Goal: Task Accomplishment & Management: Complete application form

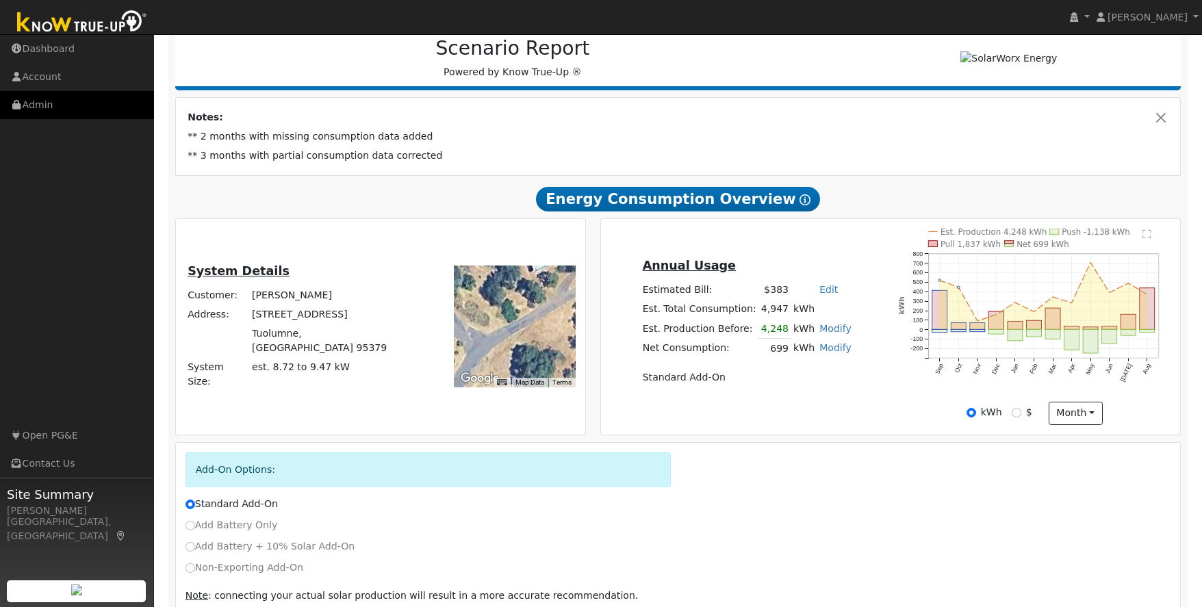
scroll to position [179, 0]
click at [39, 103] on link "Admin" at bounding box center [77, 105] width 154 height 28
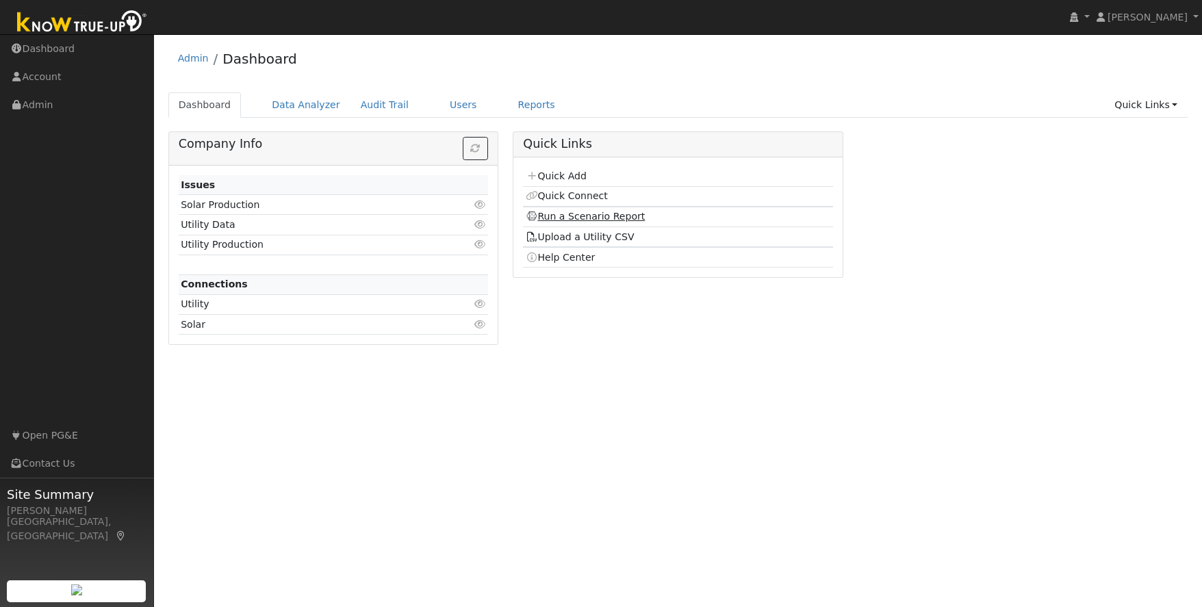
click at [578, 218] on link "Run a Scenario Report" at bounding box center [586, 216] width 120 height 11
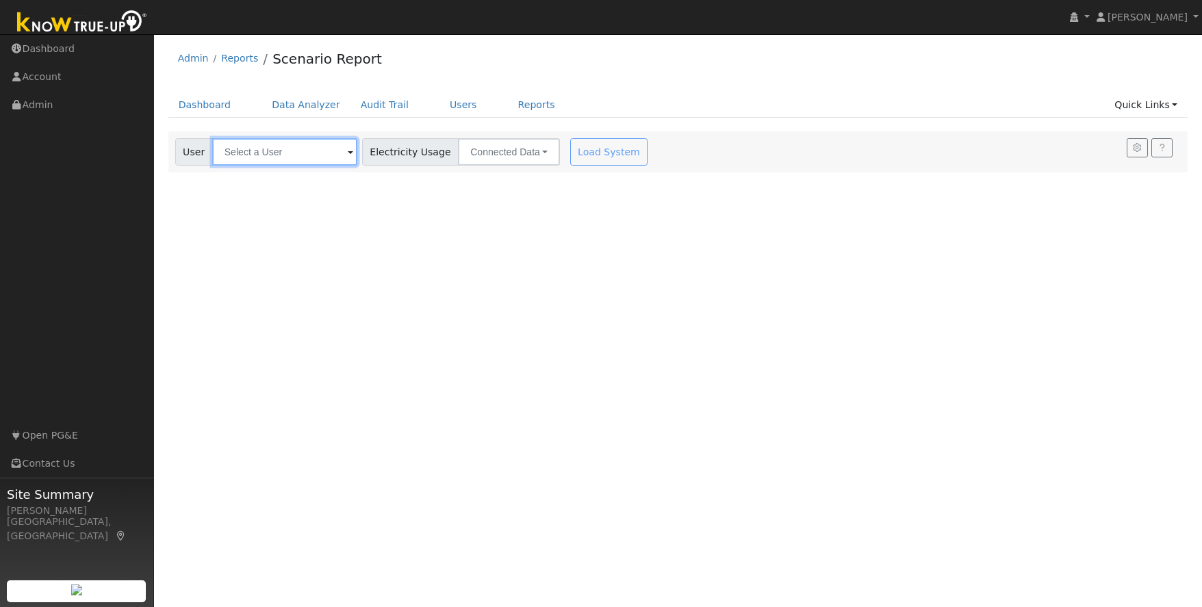
click at [273, 155] on input "text" at bounding box center [284, 151] width 145 height 27
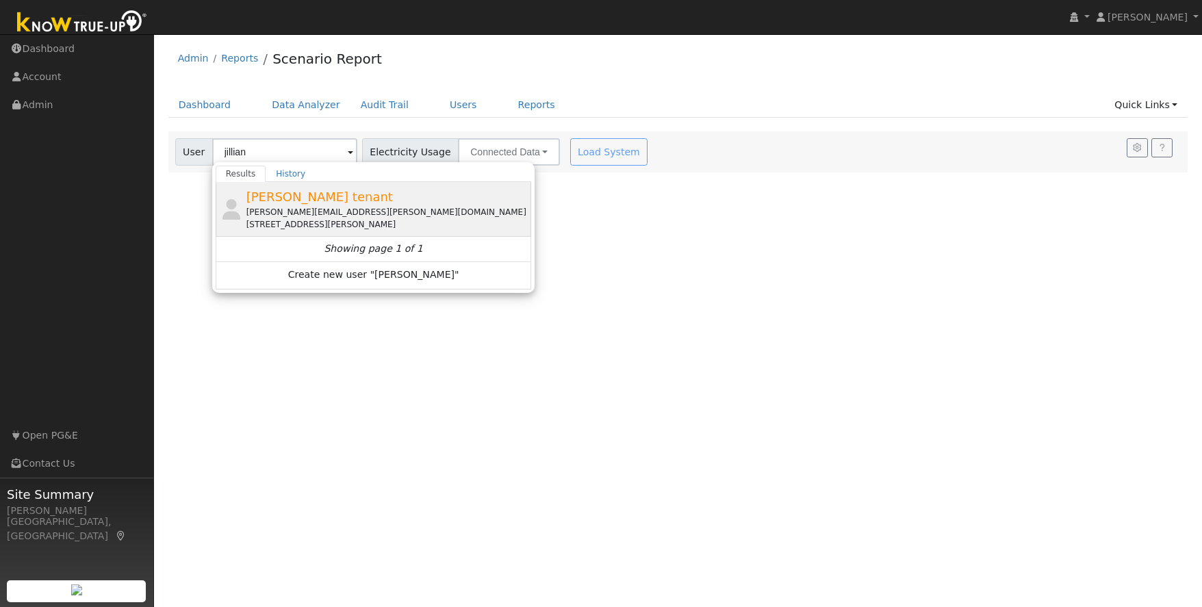
click at [275, 205] on div "Jillian Fowler tenant jillian.sartin@yahoo.com 16025 Willms Road, Oakdale, CA 9…" at bounding box center [387, 209] width 283 height 43
type input "Jillian Fowler tenant"
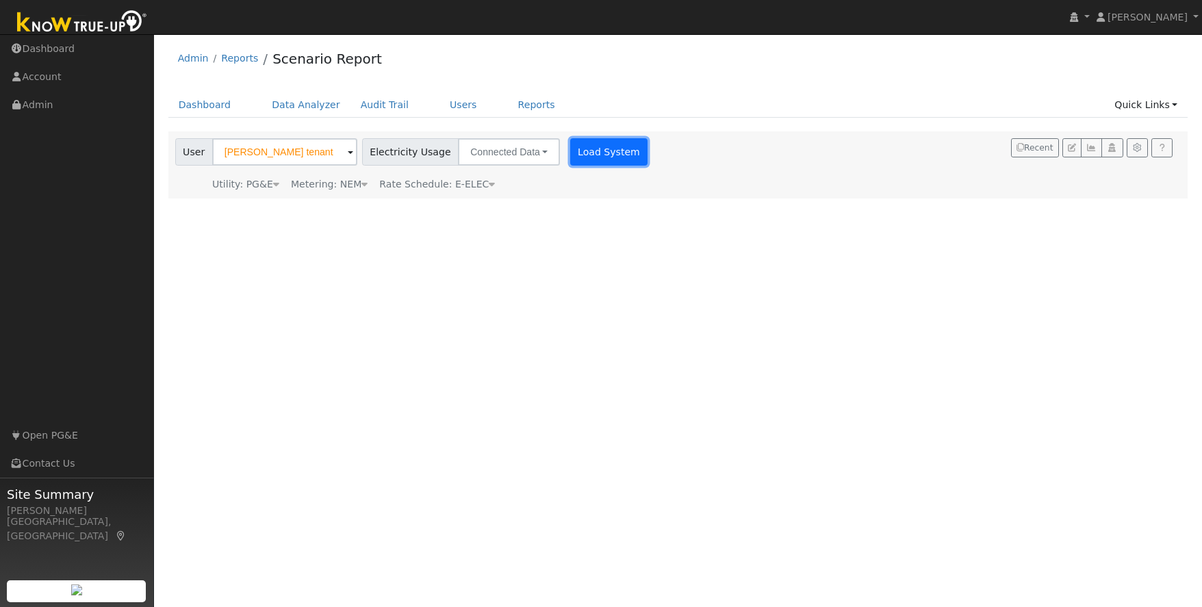
click at [570, 153] on button "Load System" at bounding box center [609, 151] width 78 height 27
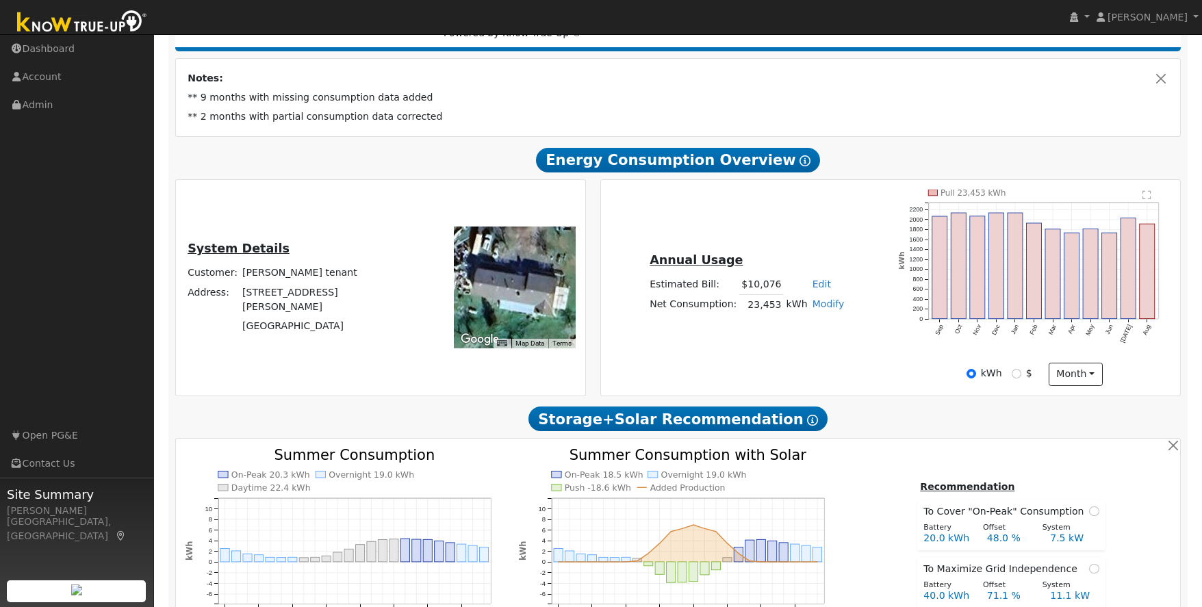
scroll to position [231, 0]
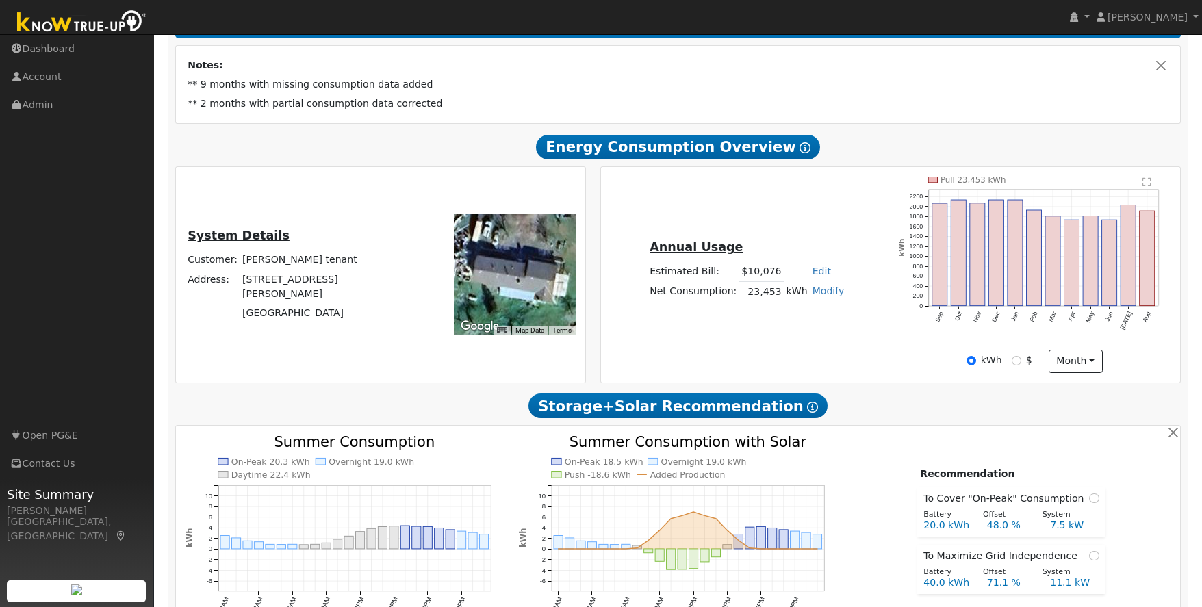
click at [891, 342] on div "Pull 23,453 kWh Sep Oct Nov Dec Jan Feb Mar Apr May Jun Jul Aug 0 200 400 600 8…" at bounding box center [1035, 263] width 288 height 173
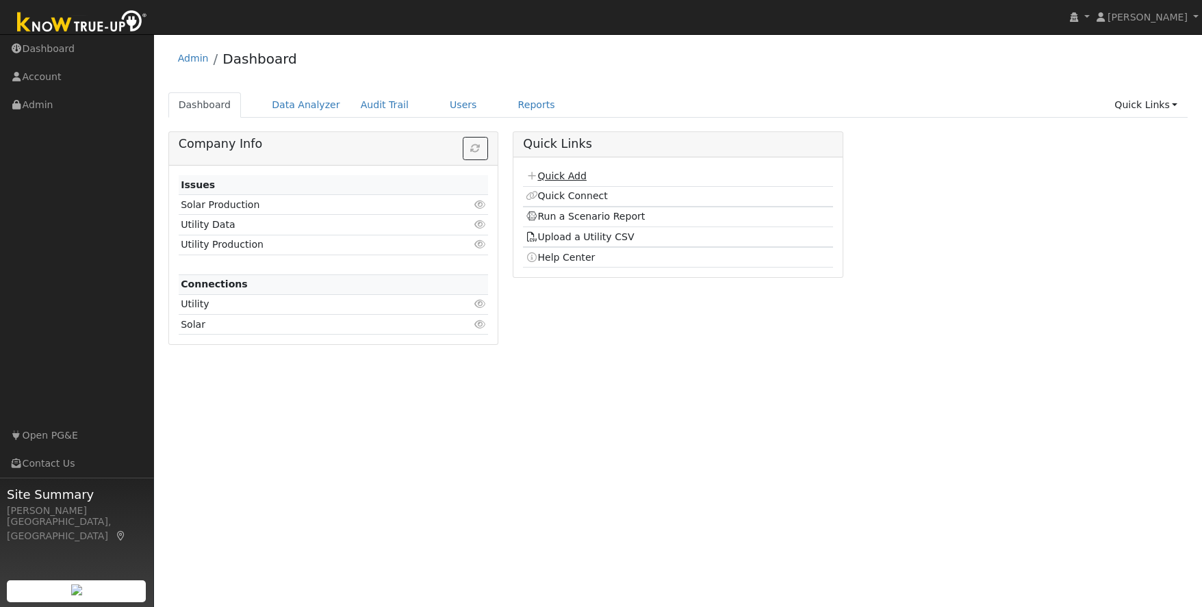
click at [574, 179] on link "Quick Add" at bounding box center [556, 175] width 61 height 11
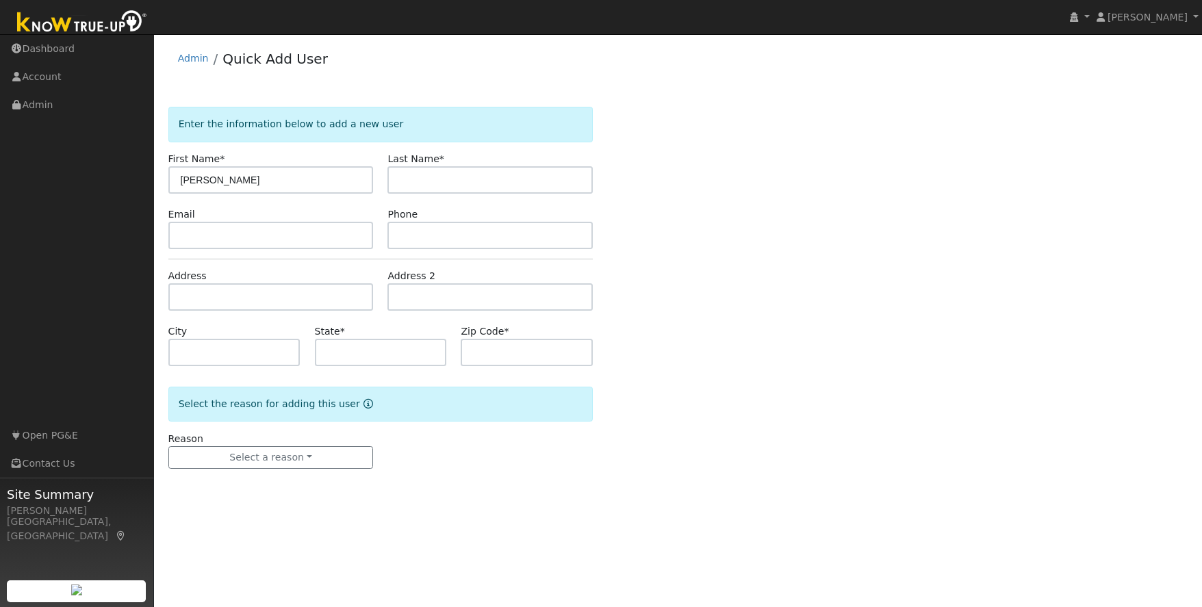
type input "[PERSON_NAME]"
type input "[EMAIL_ADDRESS][DOMAIN_NAME]"
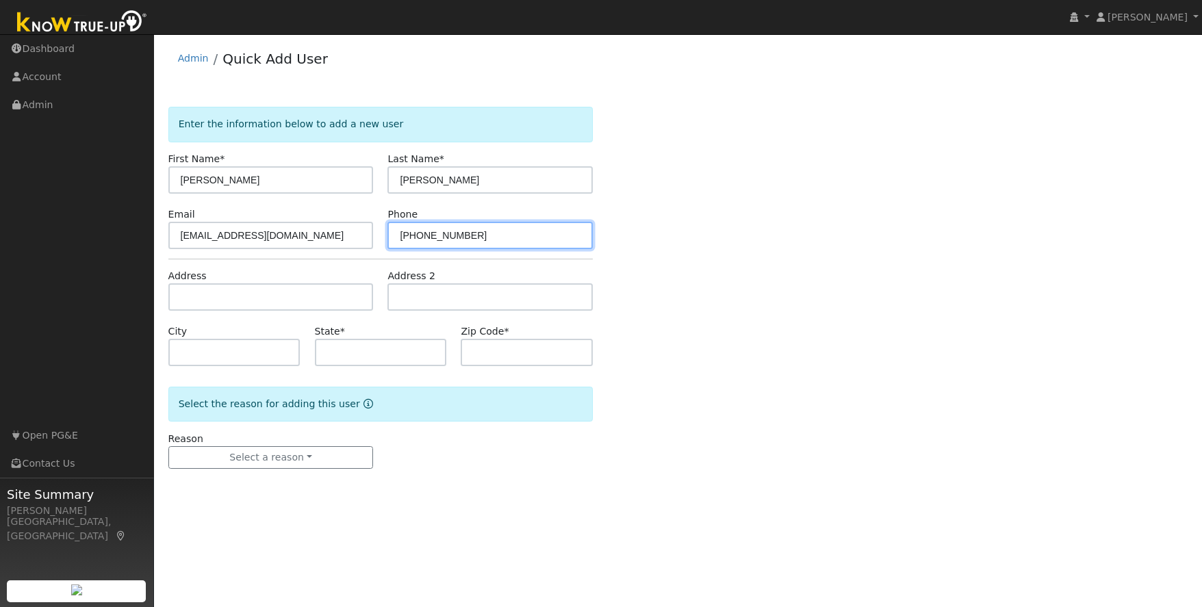
type input "925-990-0201"
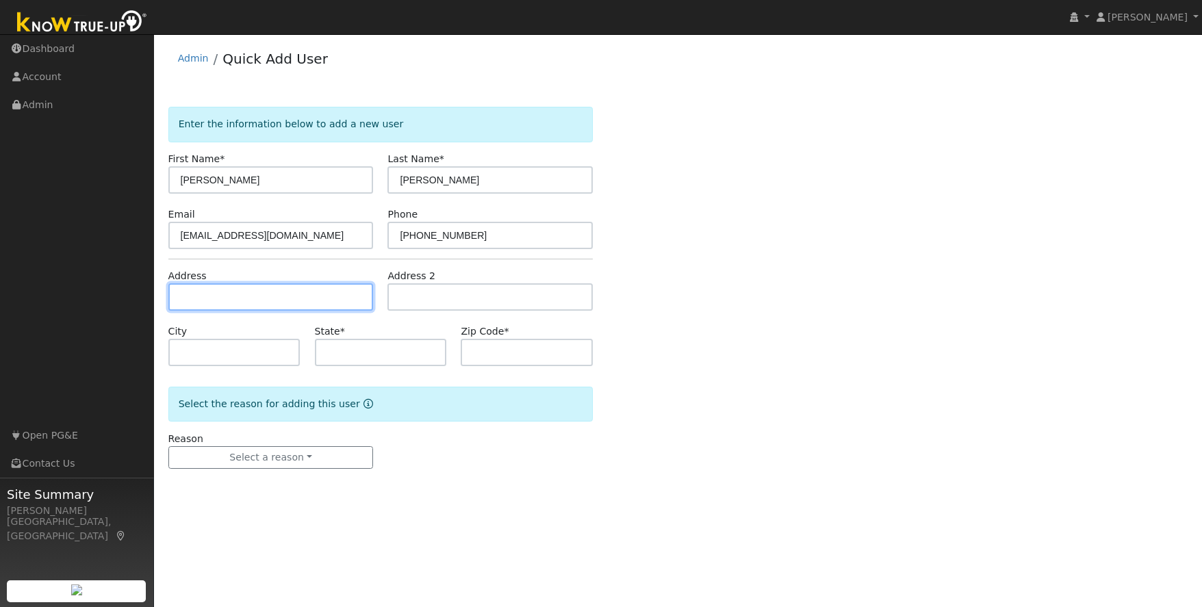
click at [260, 296] on input "text" at bounding box center [270, 296] width 205 height 27
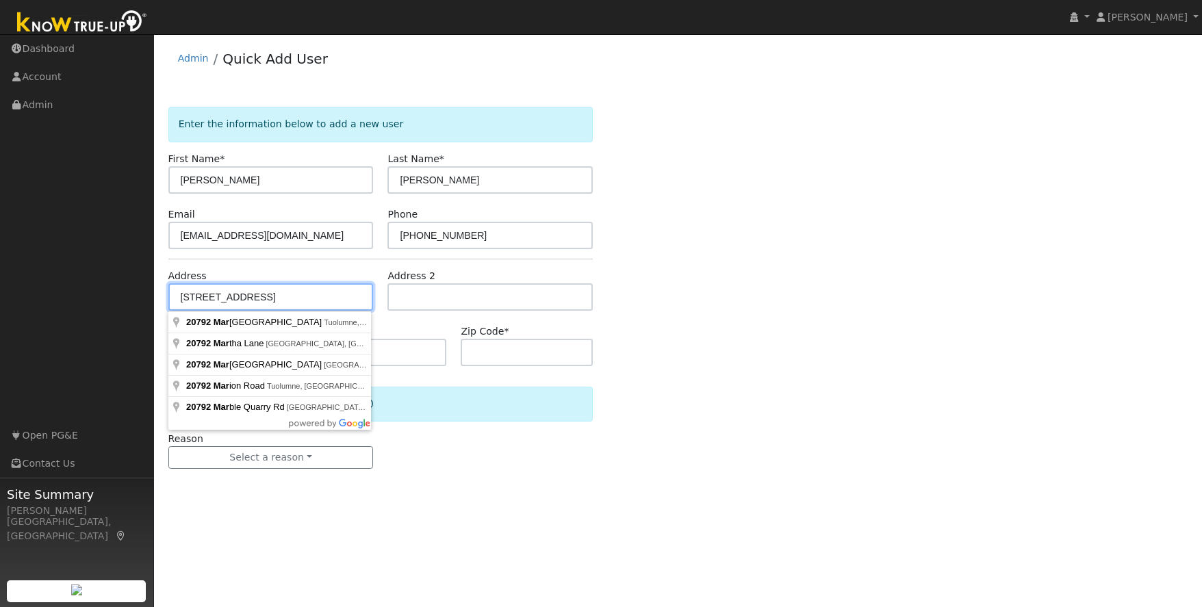
type input "20792 Maranatha Road"
type input "Tuolumne"
type input "CA"
type input "95379"
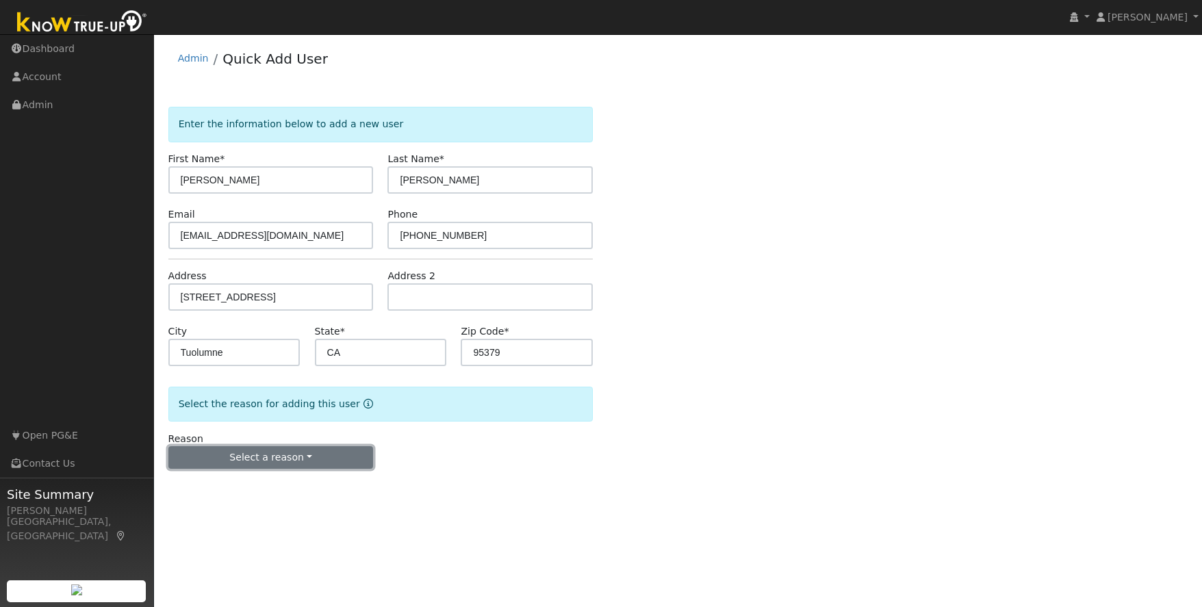
click at [214, 463] on button "Select a reason" at bounding box center [270, 457] width 205 height 23
click at [217, 484] on link "New lead" at bounding box center [244, 486] width 151 height 19
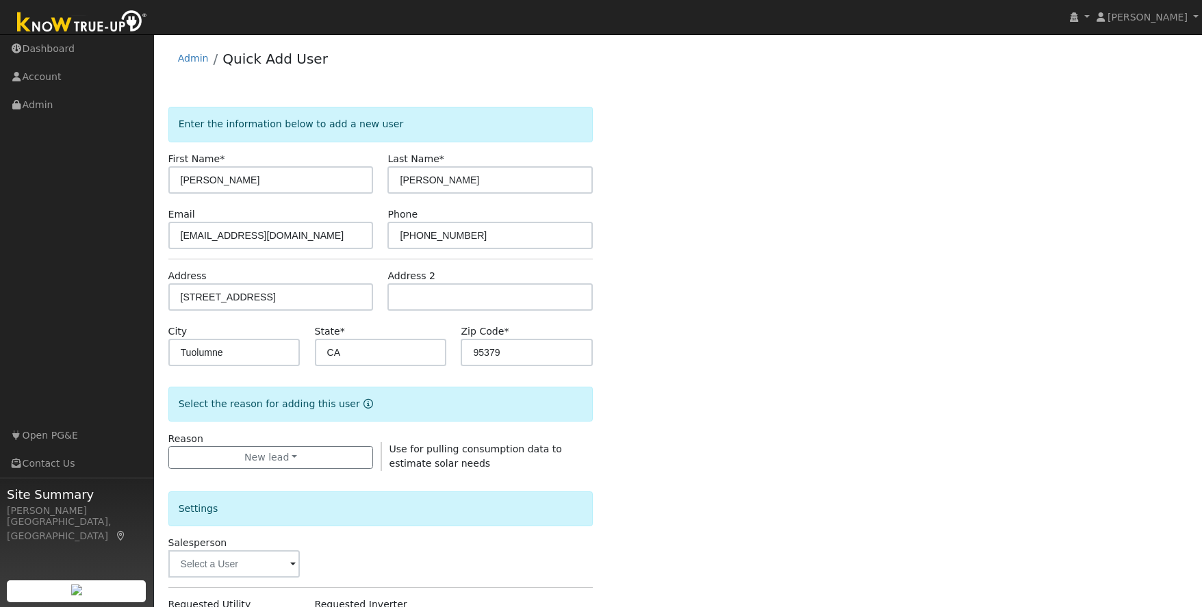
scroll to position [279, 0]
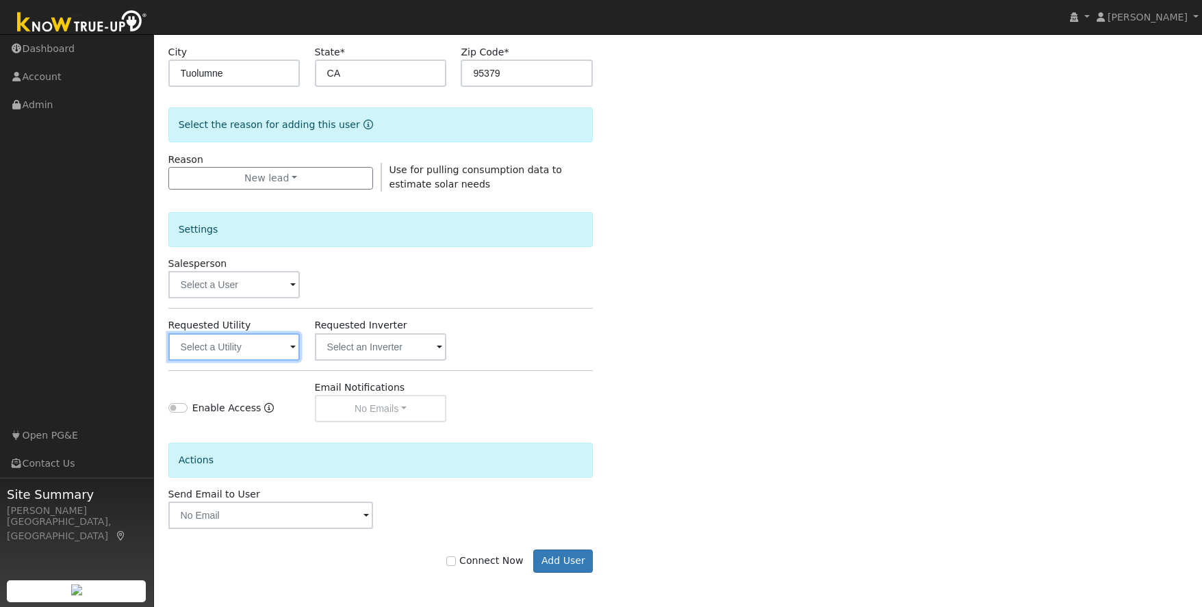
click at [265, 352] on input "text" at bounding box center [234, 346] width 132 height 27
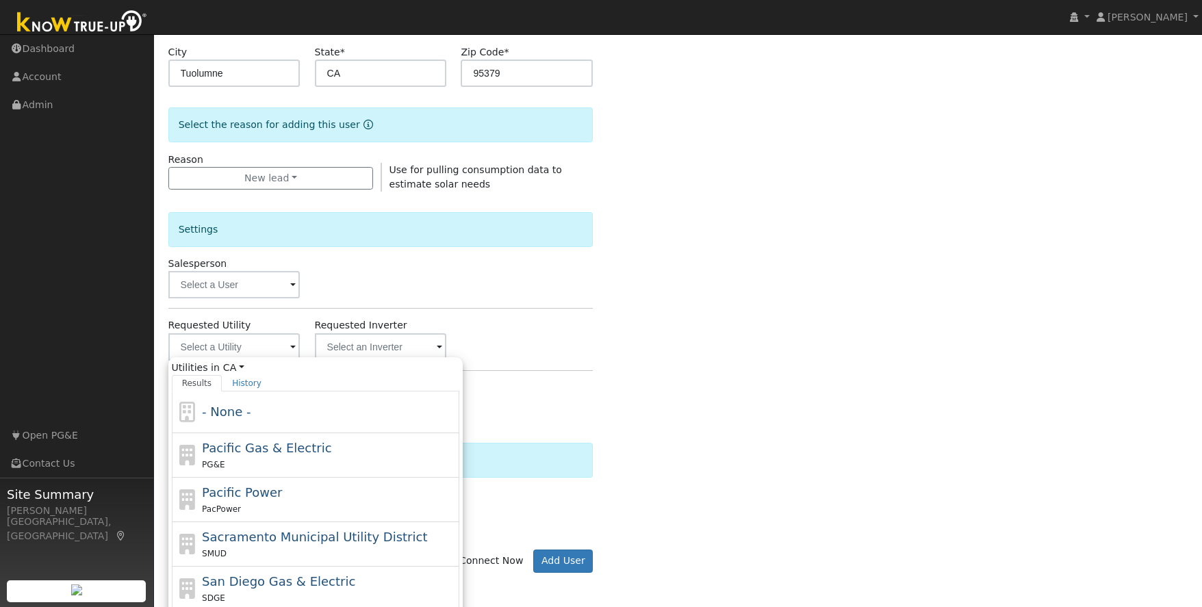
click at [296, 463] on div "PG&E" at bounding box center [329, 464] width 254 height 14
type input "Pacific Gas & Electric"
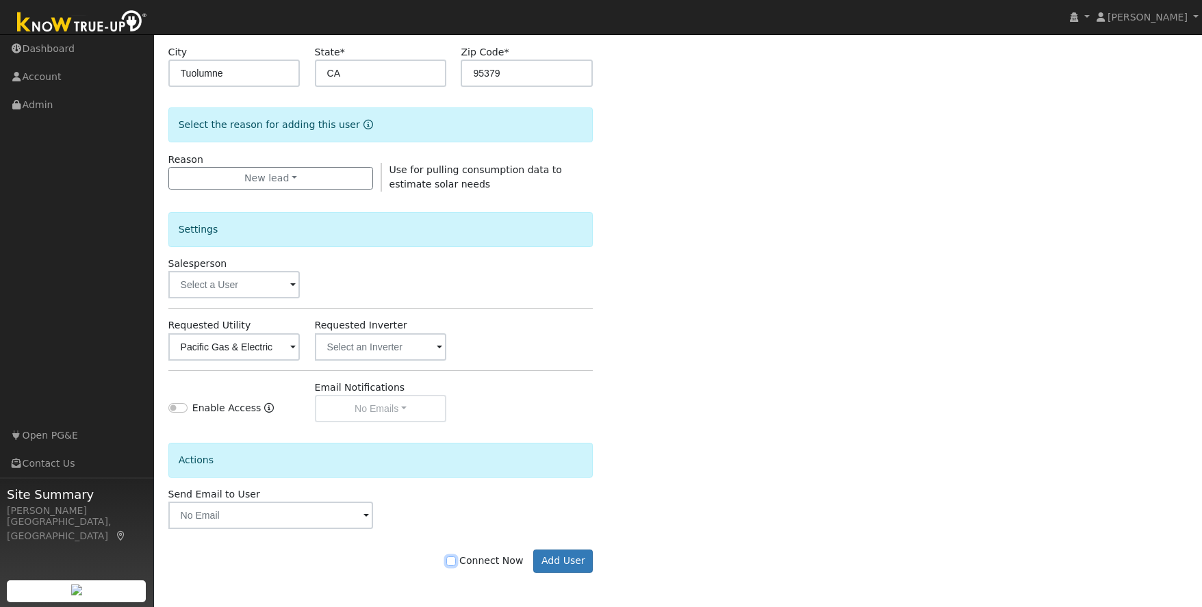
click at [453, 563] on input "Connect Now" at bounding box center [451, 562] width 10 height 10
checkbox input "true"
click at [566, 559] on button "Add User" at bounding box center [563, 561] width 60 height 23
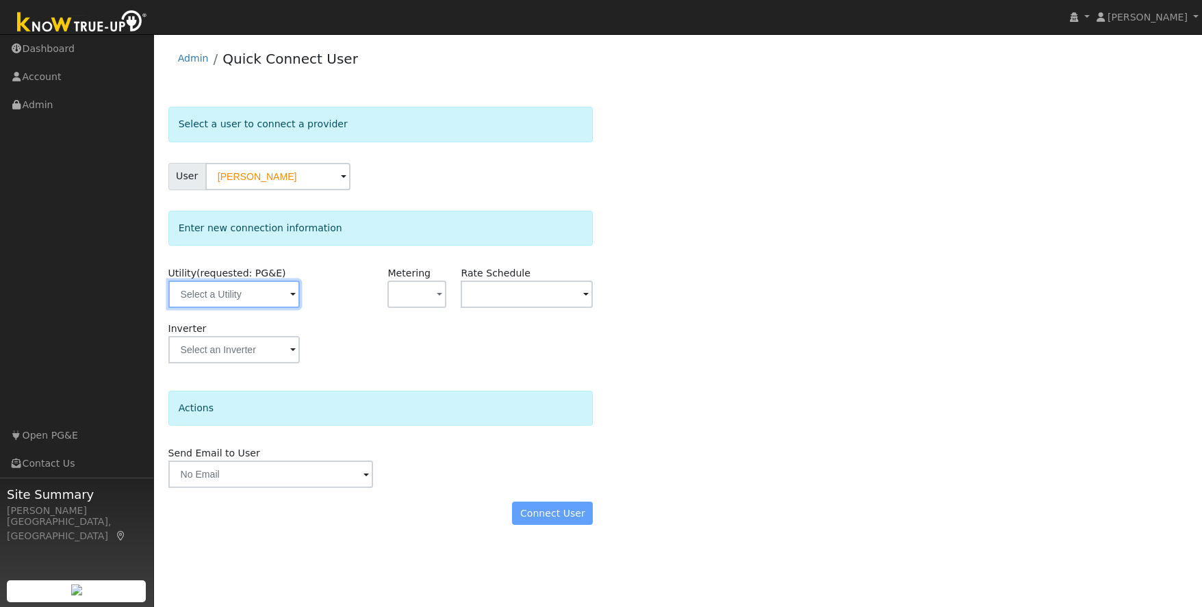
click at [275, 294] on input "text" at bounding box center [234, 294] width 132 height 27
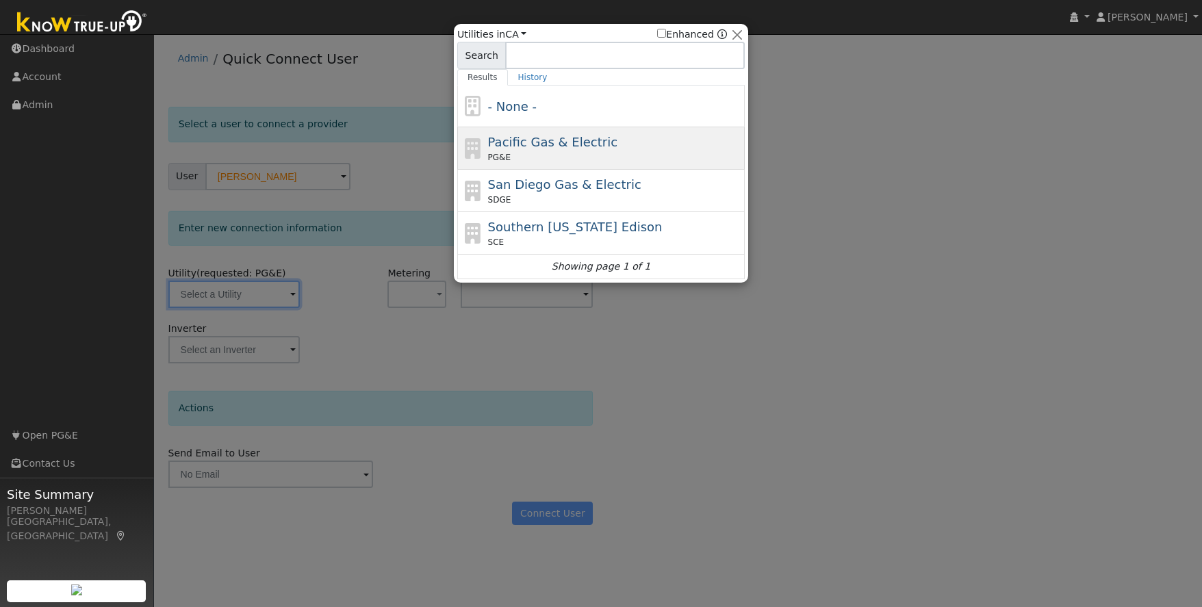
click at [614, 144] on div "Pacific Gas & Electric PG&E" at bounding box center [615, 148] width 254 height 31
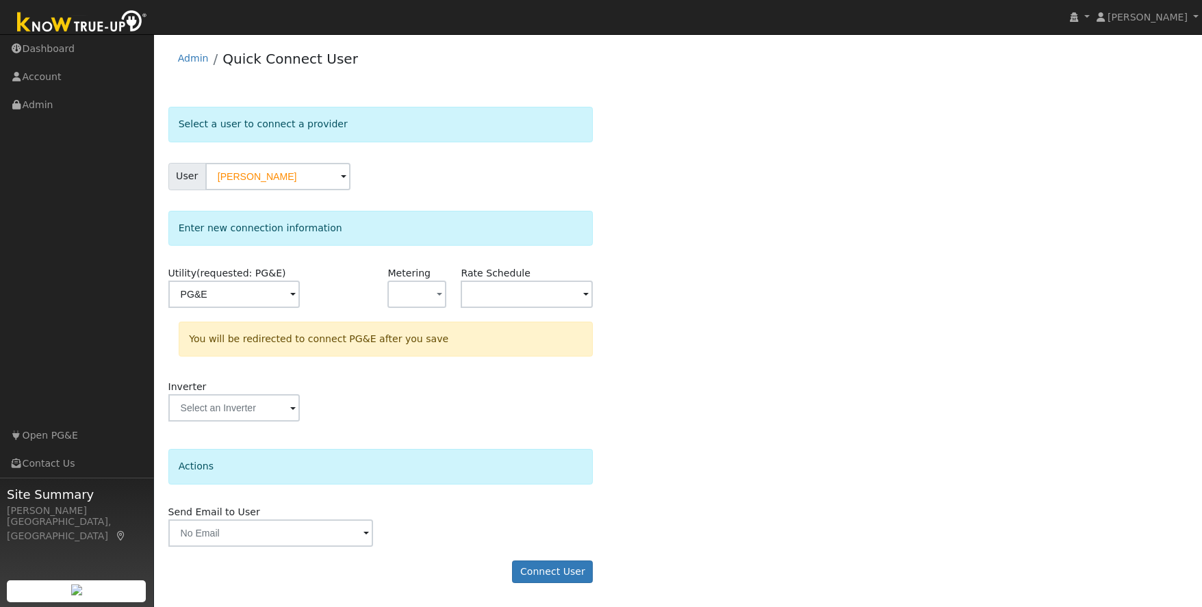
type input "PG&E"
click at [301, 290] on input "text" at bounding box center [234, 294] width 132 height 27
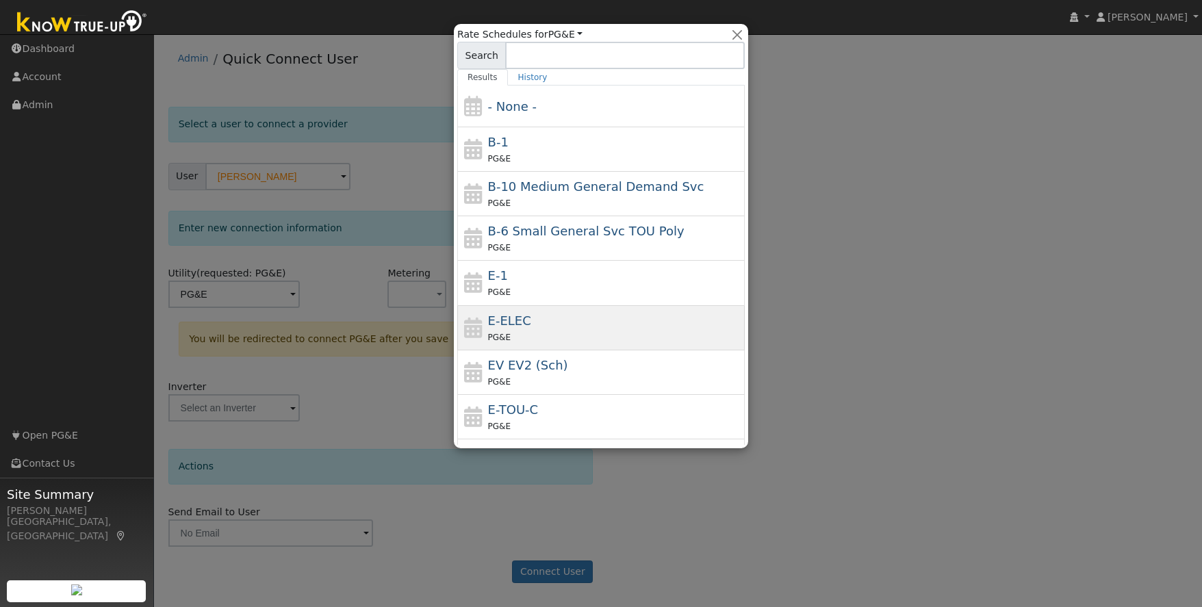
click at [516, 326] on span "E-ELEC" at bounding box center [509, 321] width 43 height 14
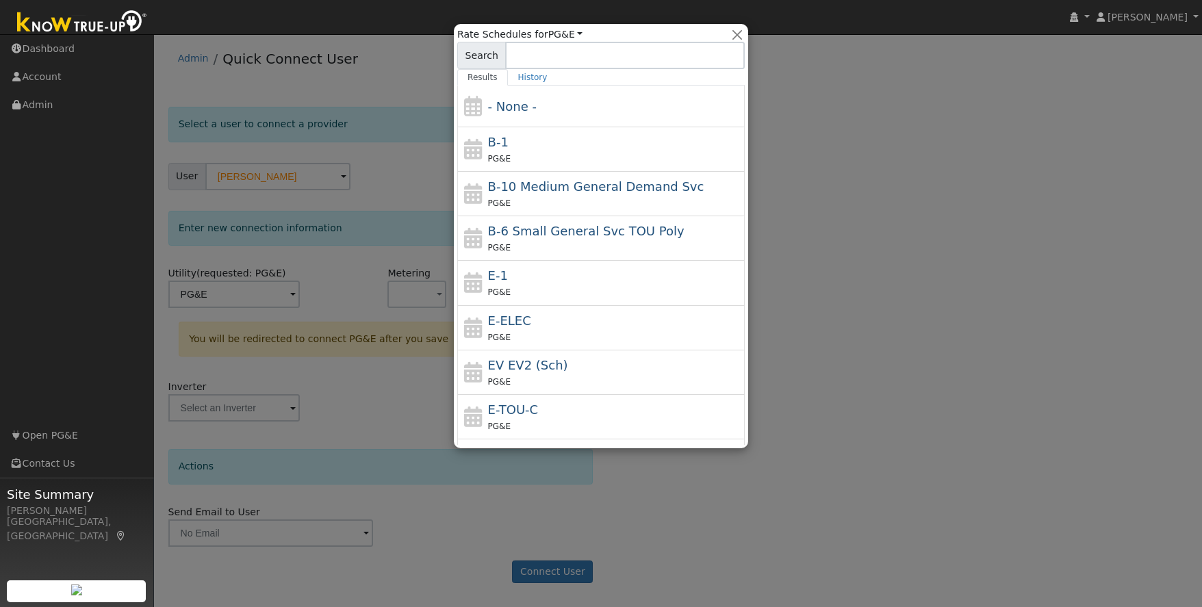
type input "E-ELEC"
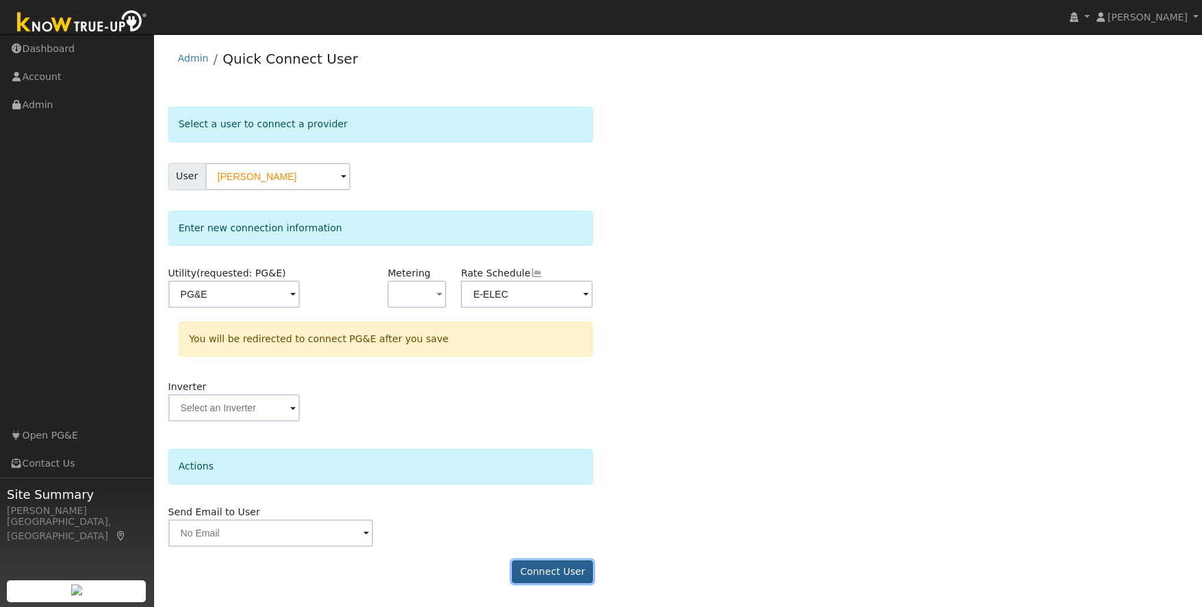
click at [544, 570] on button "Connect User" at bounding box center [552, 572] width 81 height 23
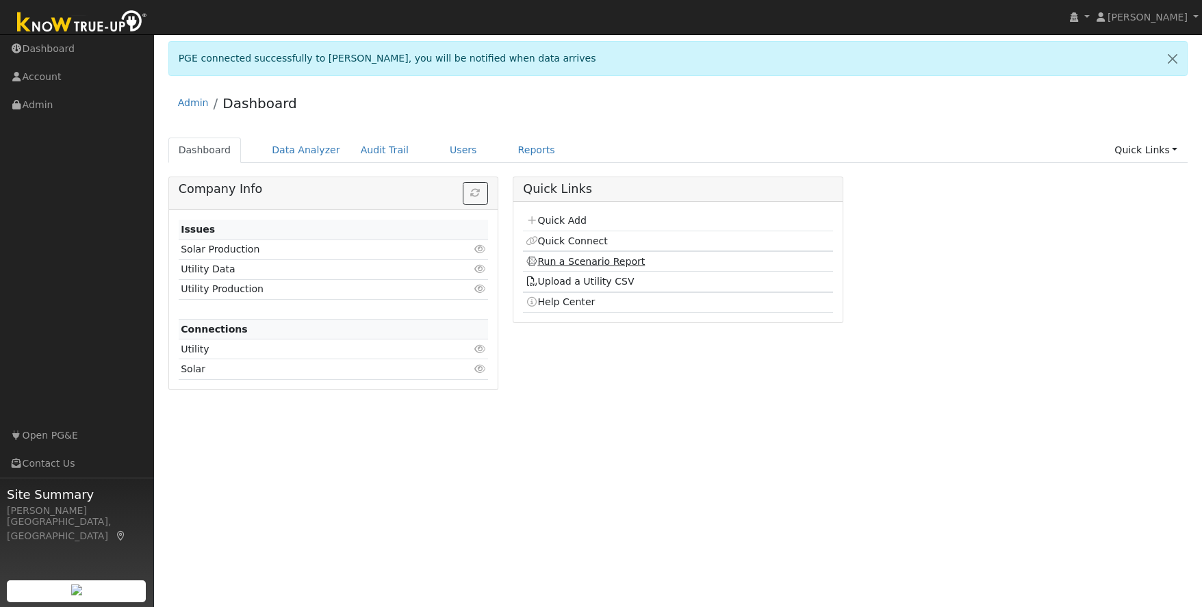
click at [568, 264] on link "Run a Scenario Report" at bounding box center [586, 261] width 120 height 11
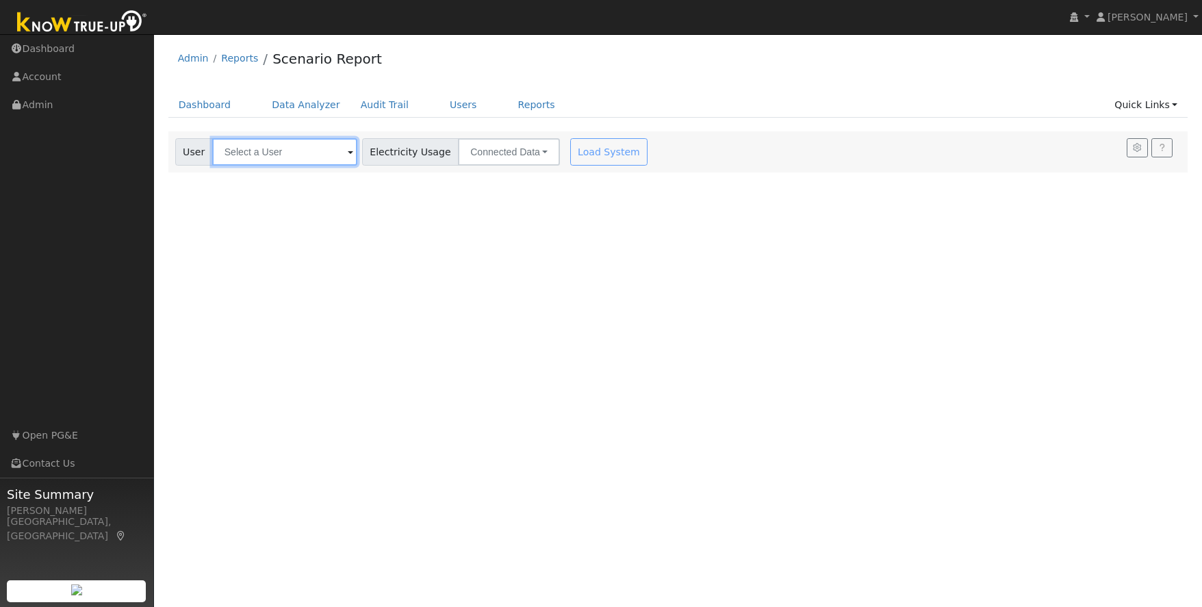
click at [281, 151] on input "text" at bounding box center [284, 151] width 145 height 27
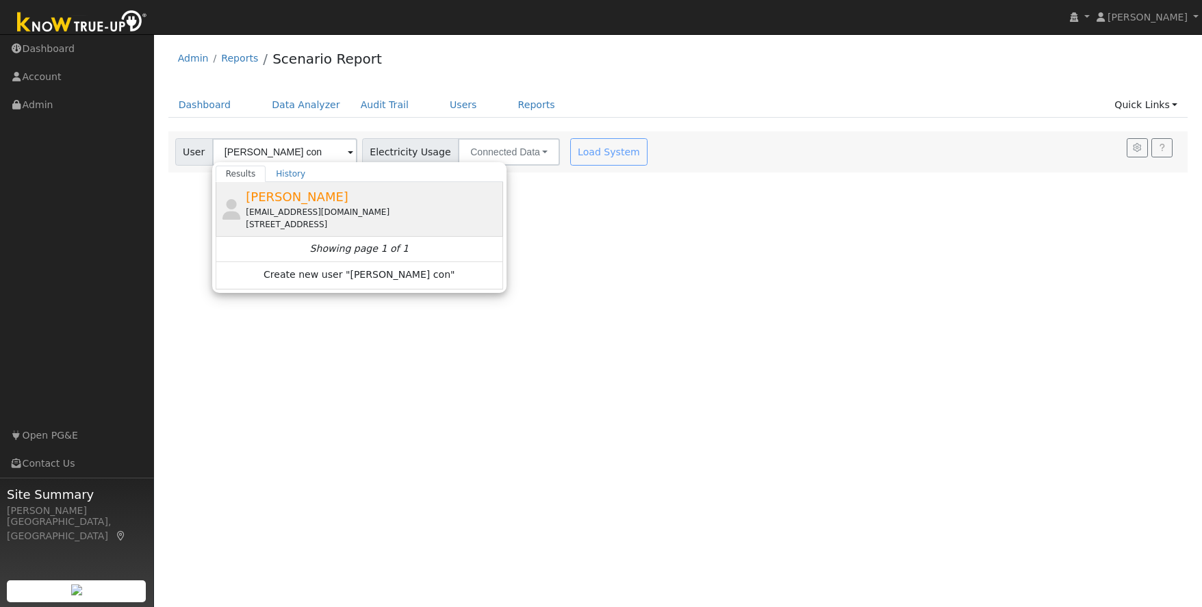
click at [297, 212] on div "[EMAIL_ADDRESS][DOMAIN_NAME]" at bounding box center [373, 212] width 254 height 12
type input "[PERSON_NAME]"
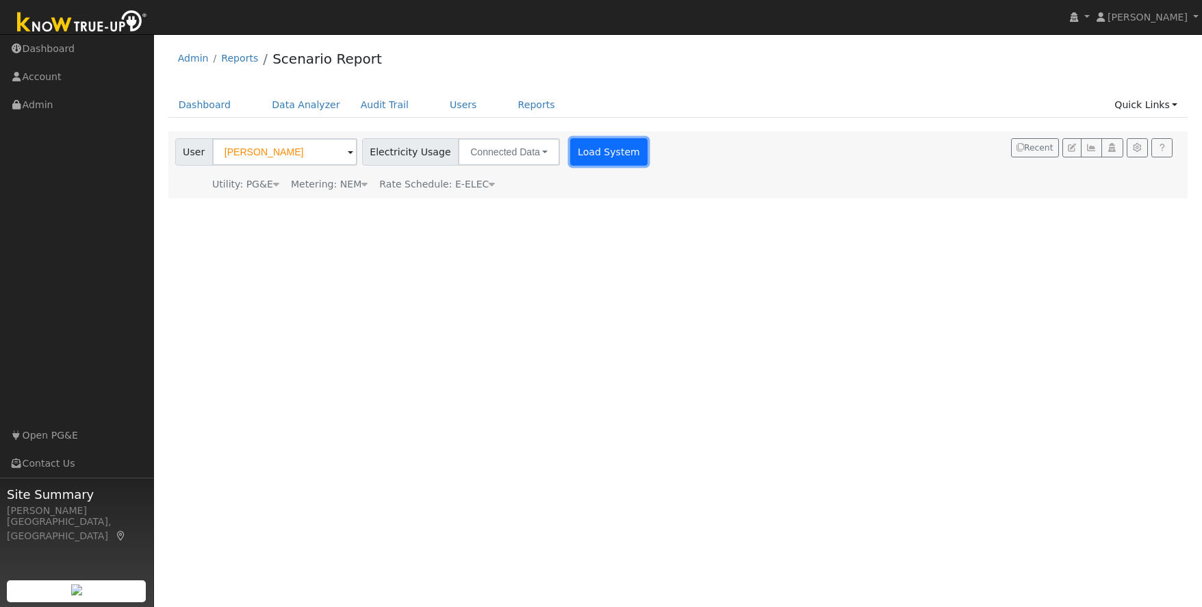
click at [595, 158] on button "Load System" at bounding box center [609, 151] width 78 height 27
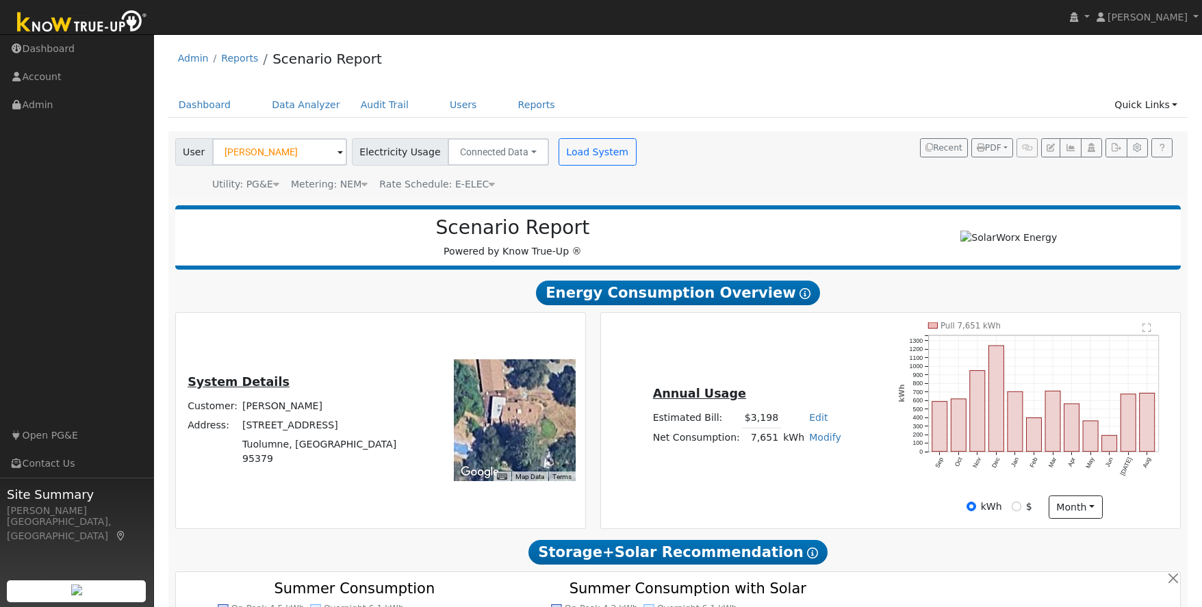
drag, startPoint x: 1146, startPoint y: 494, endPoint x: 1139, endPoint y: 490, distance: 8.6
click at [1146, 494] on icon "Pull 7,651 kWh Sep Oct Nov Dec Jan Feb Mar Apr May Jun [DATE] Aug 0 100 200 300…" at bounding box center [1034, 408] width 273 height 172
